Goal: Entertainment & Leisure: Consume media (video, audio)

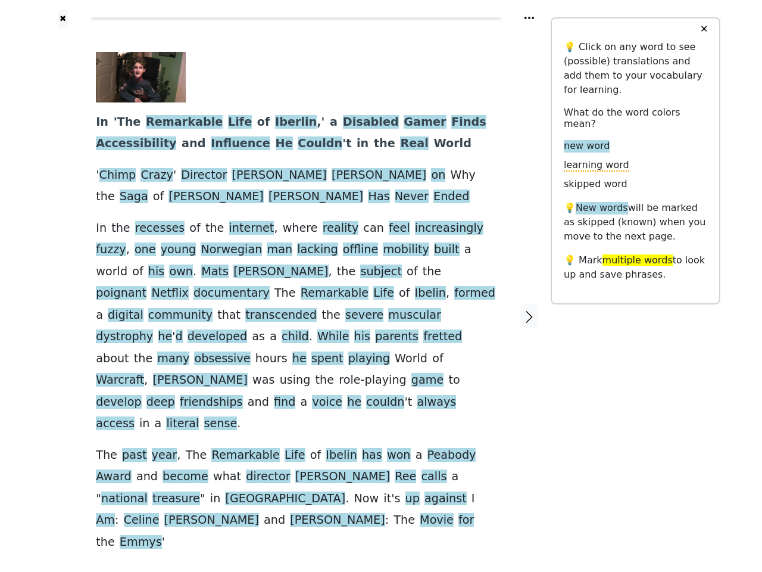
click at [322, 308] on span at bounding box center [319, 315] width 5 height 15
click at [529, 18] on icon at bounding box center [530, 18] width 10 height 2
click at [63, 278] on div at bounding box center [63, 316] width 42 height 576
click at [188, 286] on span "Netflix" at bounding box center [169, 293] width 37 height 15
click at [101, 123] on span "In" at bounding box center [102, 122] width 13 height 15
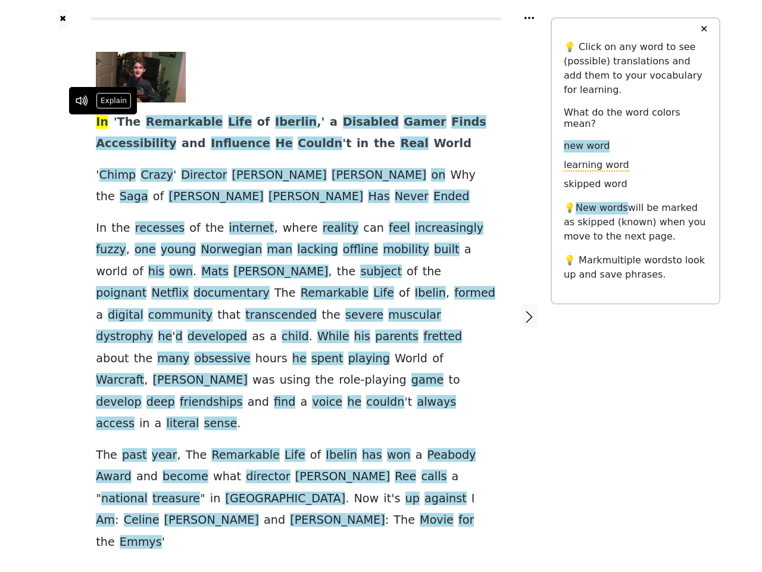
click at [124, 123] on span "The" at bounding box center [129, 122] width 24 height 15
click at [170, 123] on span "Remarkable" at bounding box center [184, 122] width 77 height 15
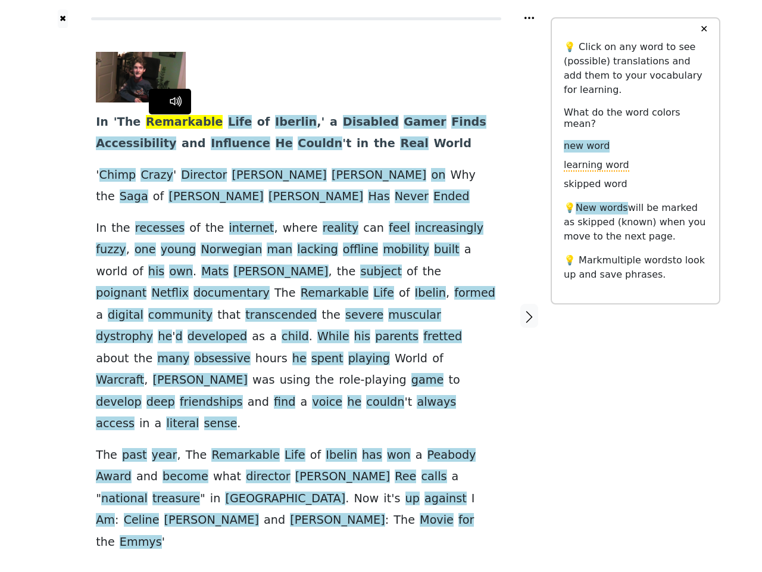
click at [228, 123] on span "Life" at bounding box center [240, 122] width 24 height 15
